Goal: Find contact information: Find contact information

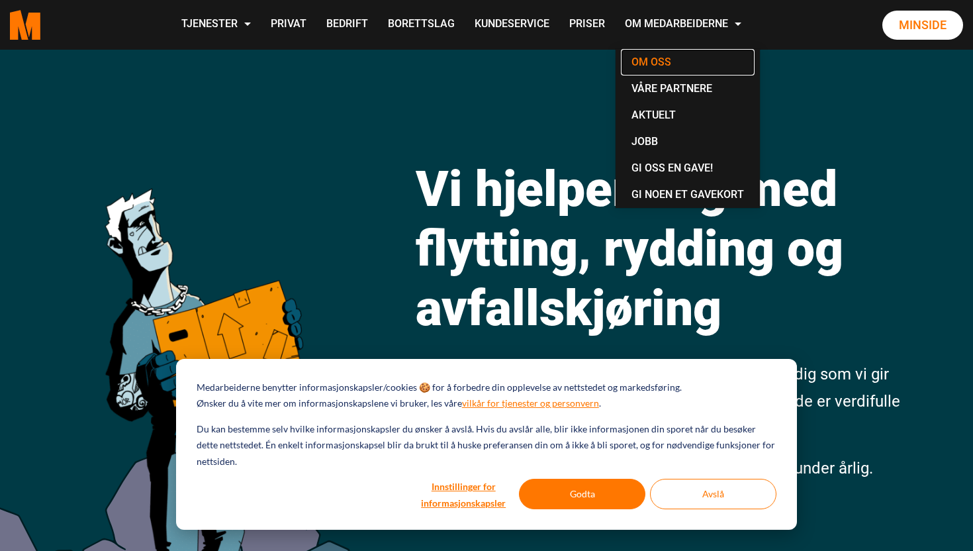
click at [648, 63] on link "Om oss" at bounding box center [688, 62] width 134 height 26
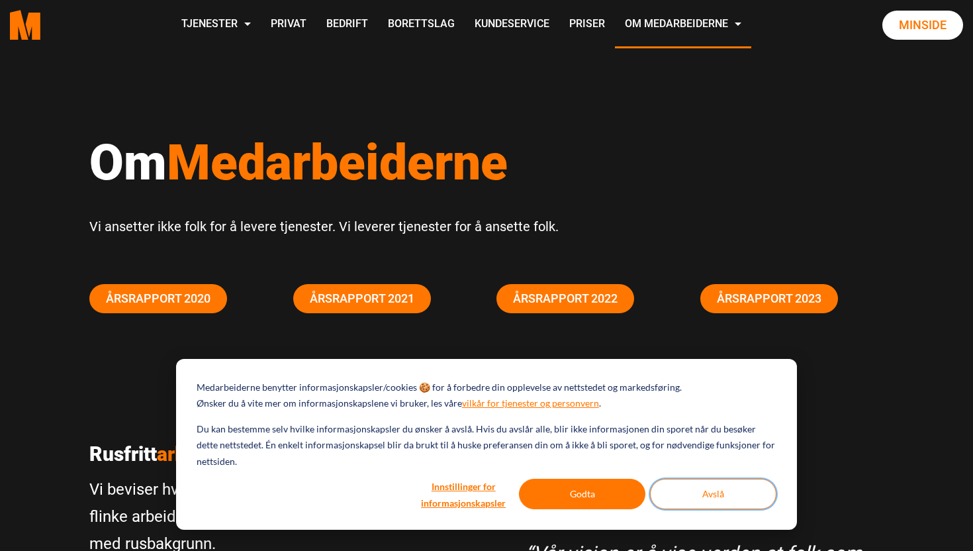
click at [691, 497] on button "Avslå" at bounding box center [713, 493] width 126 height 30
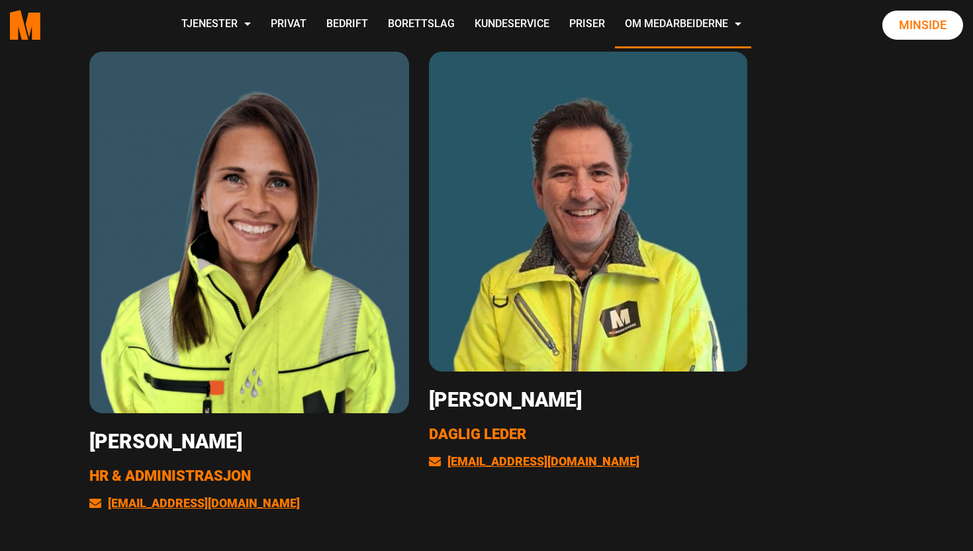
scroll to position [2594, 0]
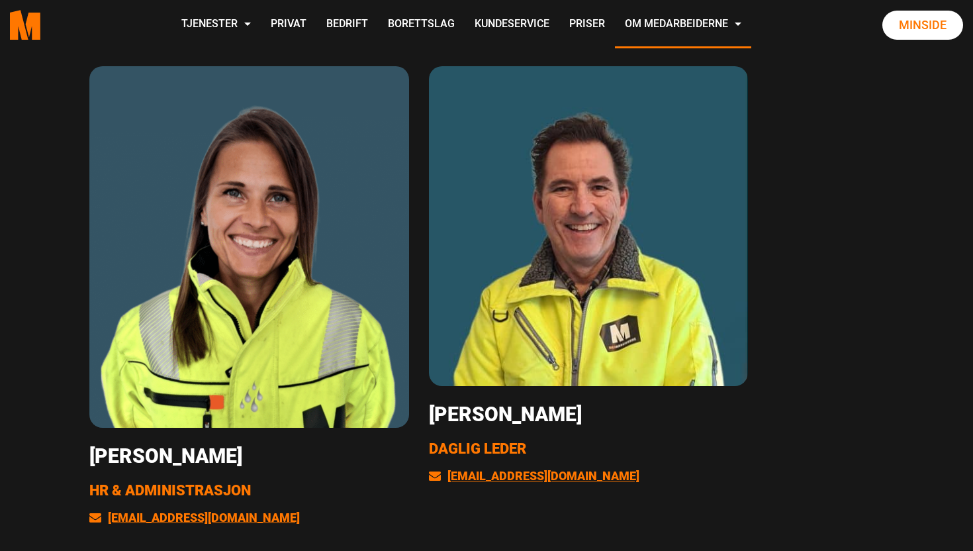
drag, startPoint x: 634, startPoint y: 420, endPoint x: 433, endPoint y: 416, distance: 201.2
click at [432, 416] on h3 "[PERSON_NAME]" at bounding box center [589, 414] width 320 height 24
copy h3 "[PERSON_NAME]"
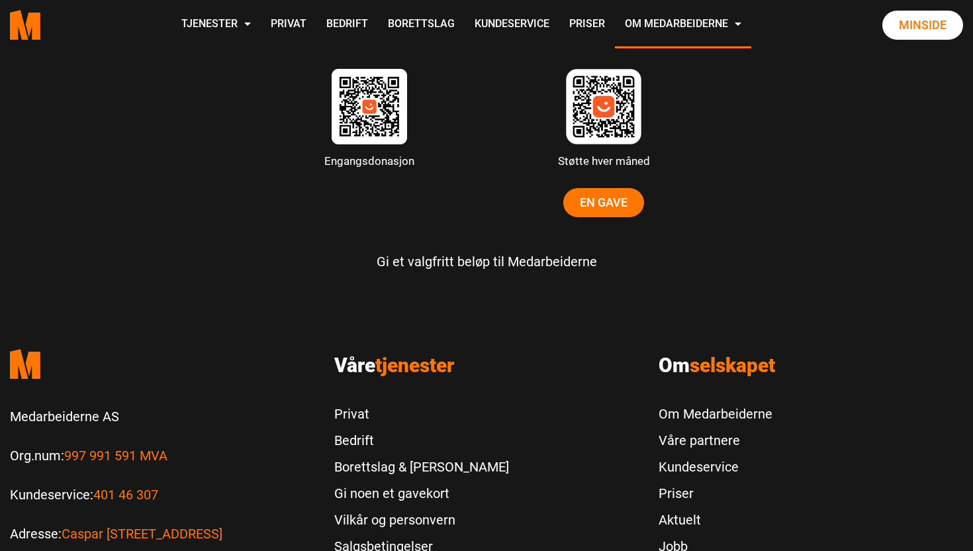
scroll to position [4206, 0]
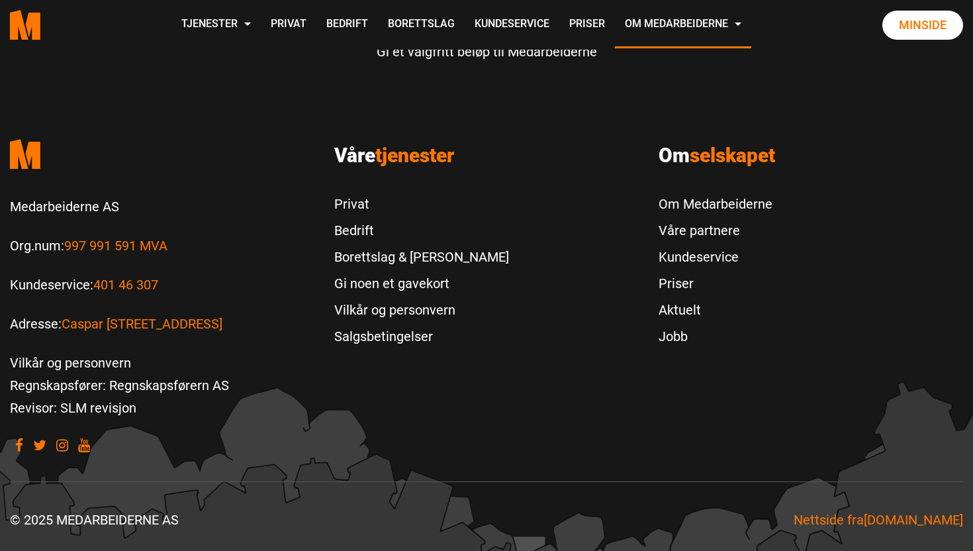
click at [40, 44] on div ".cls-1{filter:url(#drop-shadow-2)}.cls-1,.cls-2{fill:#ff7700;stroke-width:0px}.…" at bounding box center [25, 25] width 50 height 50
click at [27, 32] on icon ".cls-1{filter:url(#drop-shadow-2)}.cls-1,.cls-2{fill:#ff7700;stroke-width:0px}.…" at bounding box center [25, 25] width 30 height 30
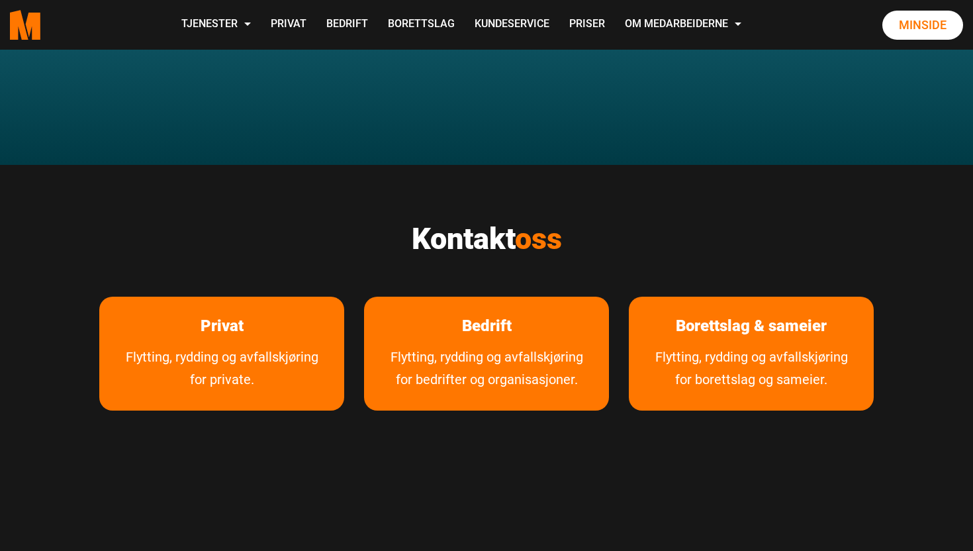
scroll to position [2170, 0]
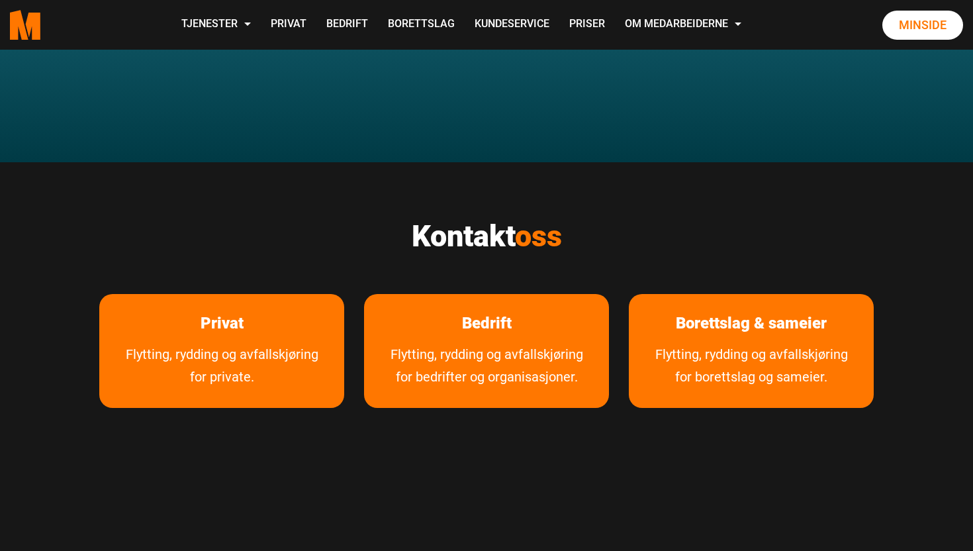
drag, startPoint x: 690, startPoint y: 224, endPoint x: 581, endPoint y: 200, distance: 111.8
click at [584, 218] on h2 "Kontakt oss" at bounding box center [486, 236] width 774 height 36
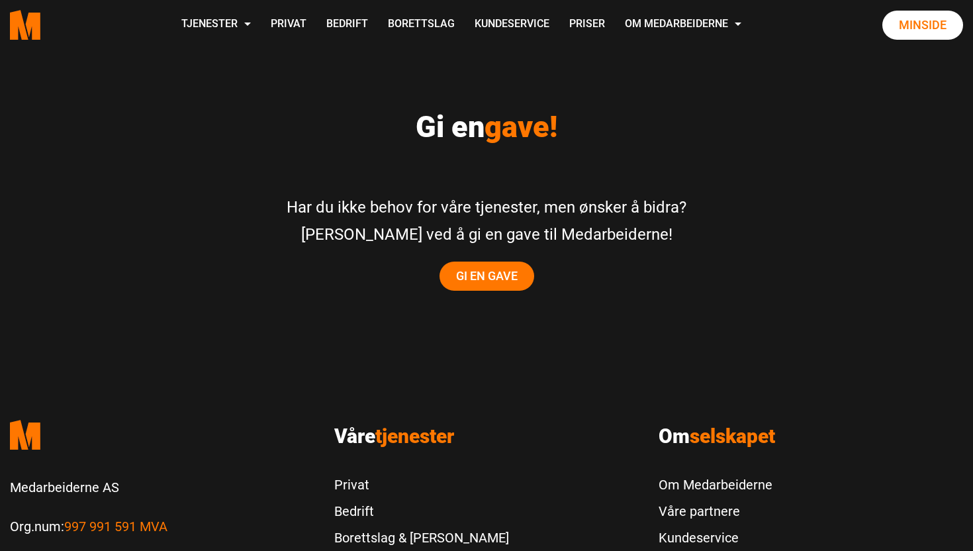
scroll to position [2621, 0]
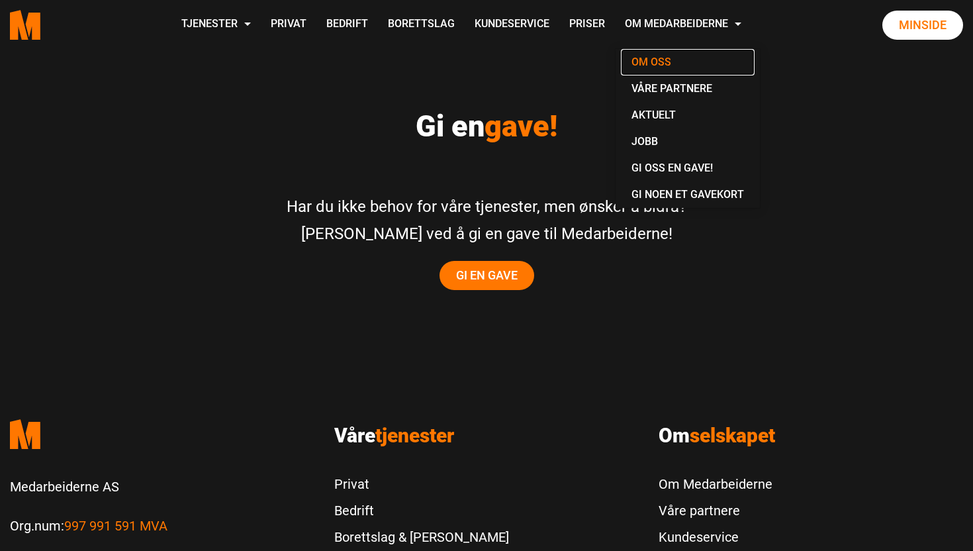
click at [670, 67] on link "Om oss" at bounding box center [688, 62] width 134 height 26
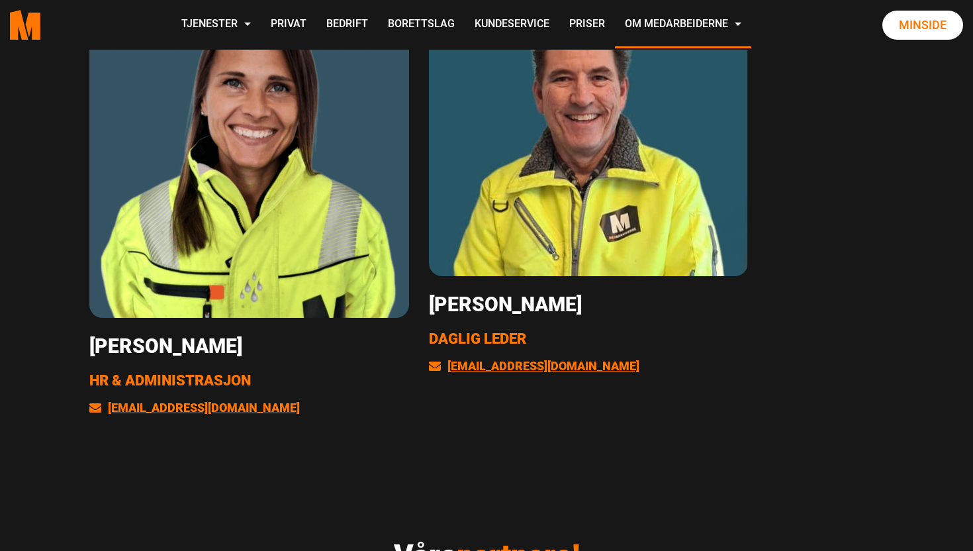
scroll to position [2710, 0]
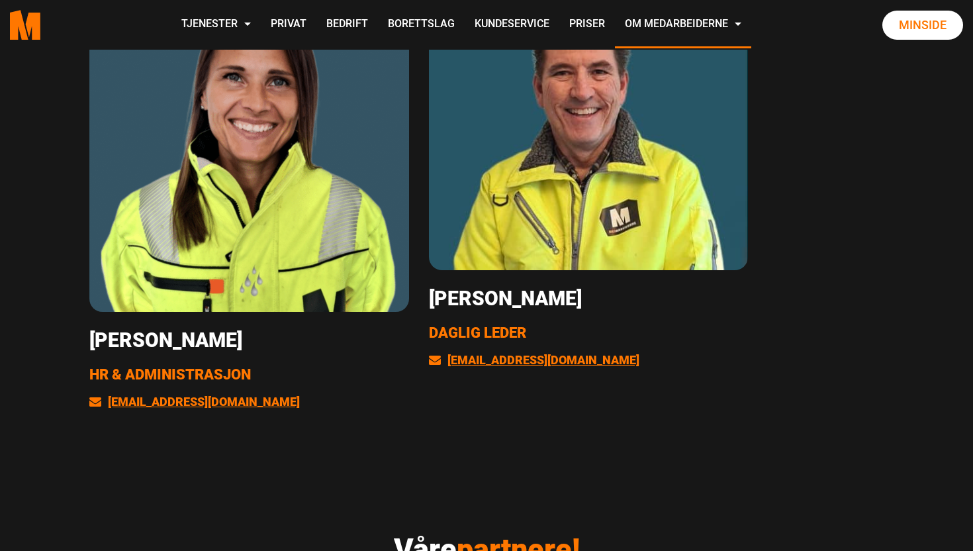
drag, startPoint x: 638, startPoint y: 304, endPoint x: 433, endPoint y: 298, distance: 205.2
click at [433, 298] on h3 "[PERSON_NAME]" at bounding box center [589, 299] width 320 height 24
copy h3 "[PERSON_NAME]"
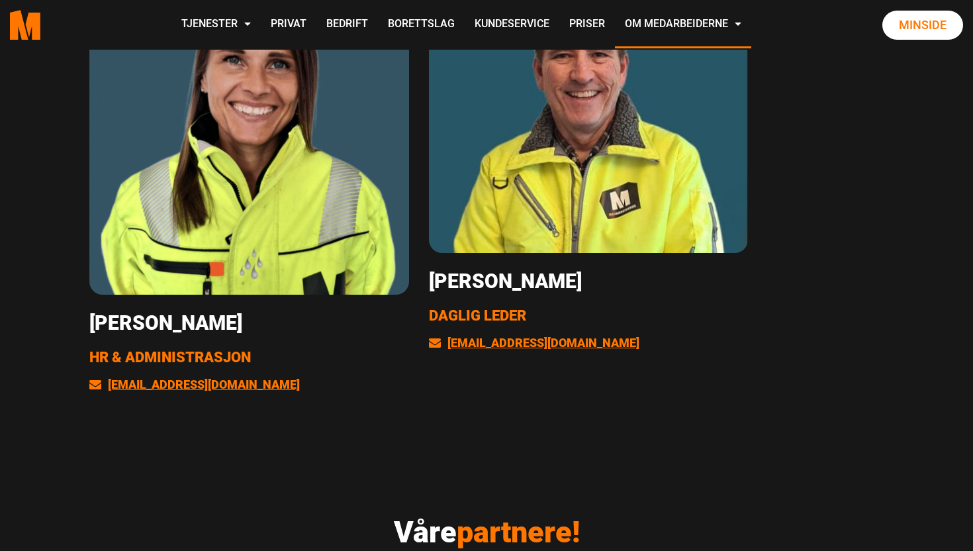
scroll to position [2722, 0]
